Goal: Task Accomplishment & Management: Manage account settings

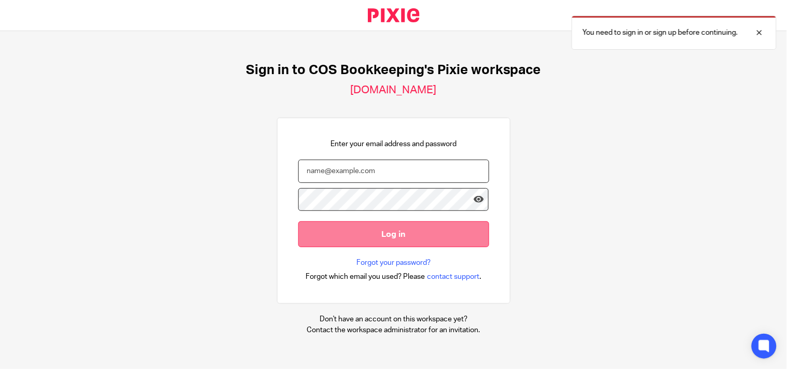
type input "[PERSON_NAME][EMAIL_ADDRESS][DOMAIN_NAME]"
click at [382, 236] on input "Log in" at bounding box center [393, 233] width 191 height 25
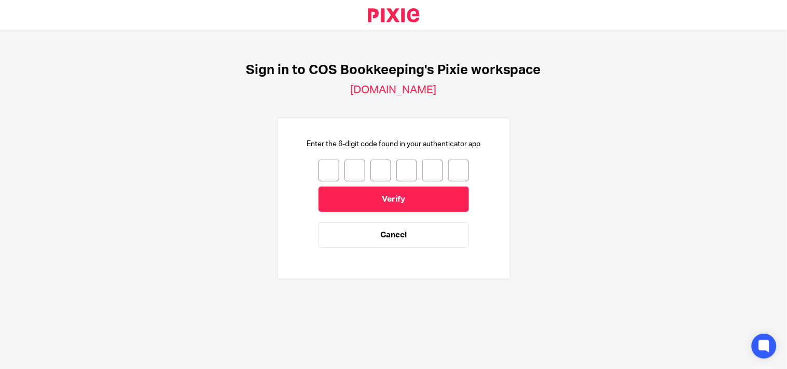
click at [326, 161] on input "number" at bounding box center [328, 171] width 21 height 22
type input "8"
type input "1"
type input "9"
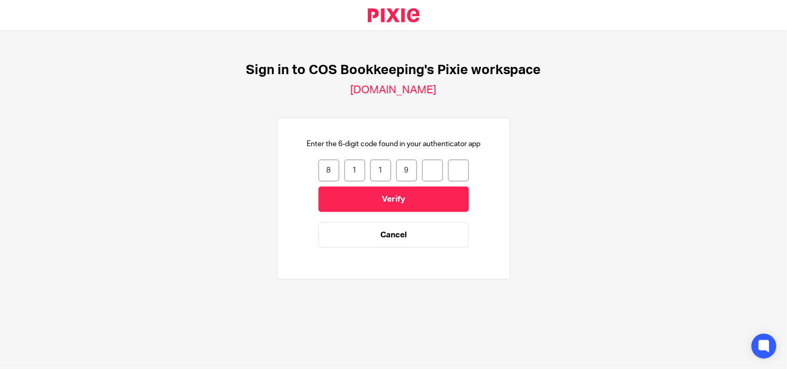
type input "6"
type input "3"
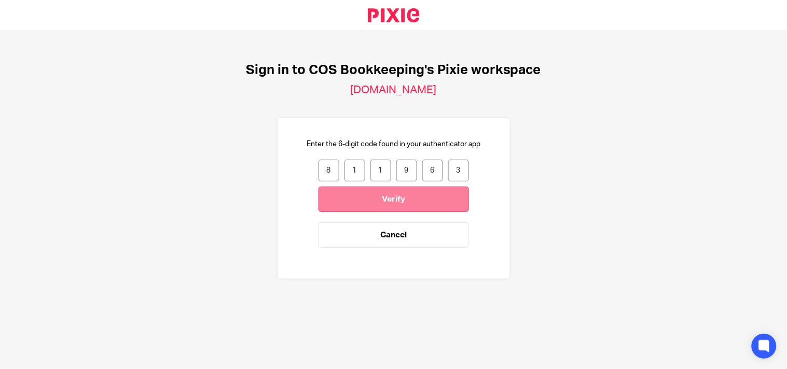
click at [367, 203] on input "Verify" at bounding box center [393, 199] width 150 height 25
